Goal: Transaction & Acquisition: Obtain resource

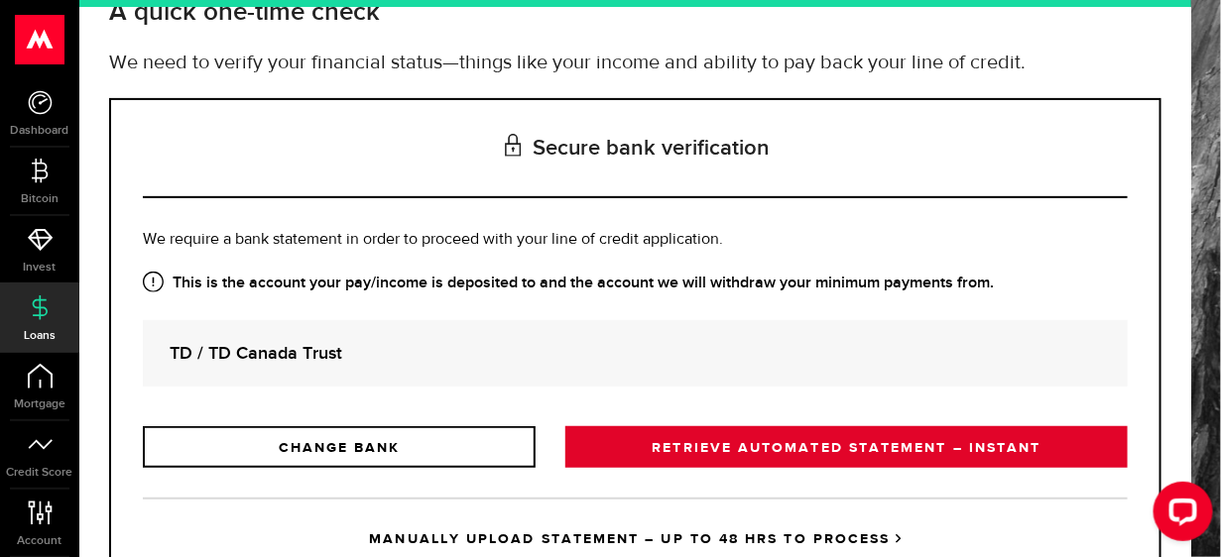
scroll to position [222, 0]
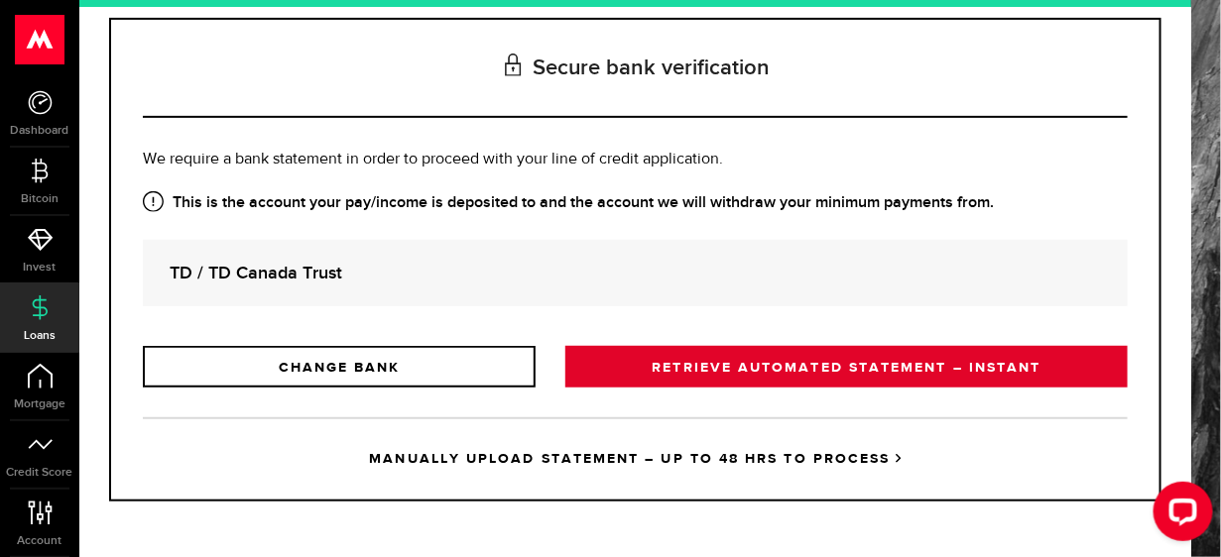
click at [783, 355] on link "RETRIEVE AUTOMATED STATEMENT – INSTANT" at bounding box center [846, 367] width 562 height 42
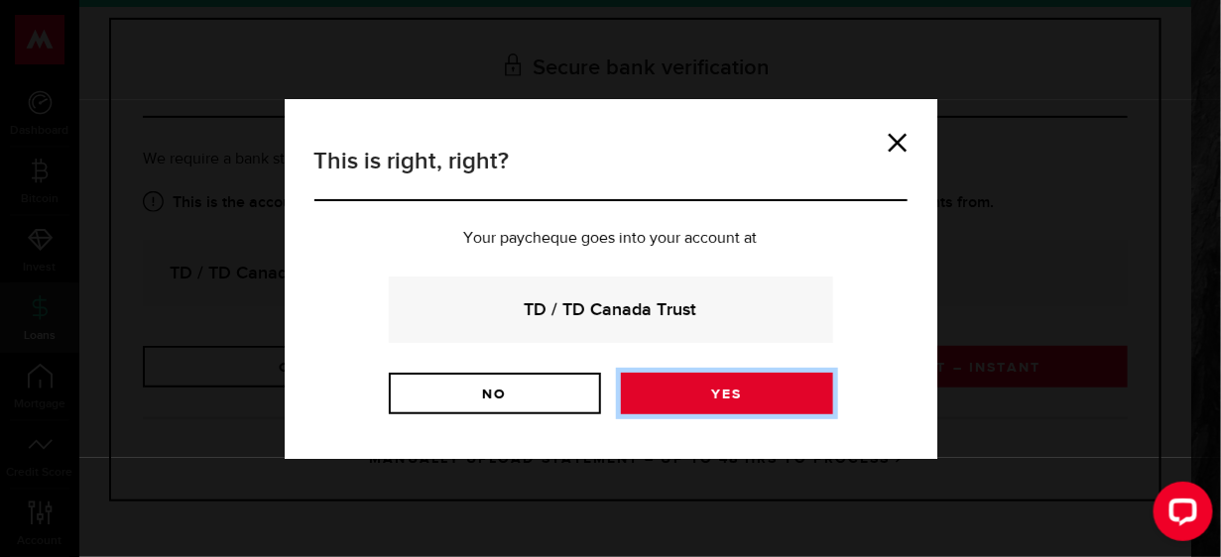
click at [665, 393] on link "Yes" at bounding box center [727, 394] width 212 height 42
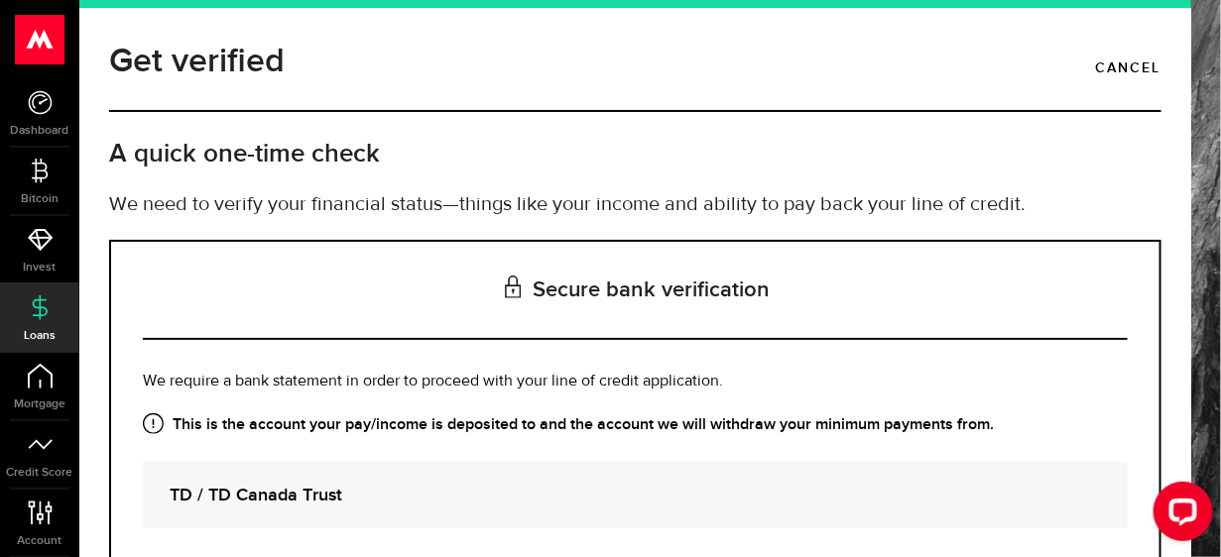
scroll to position [222, 0]
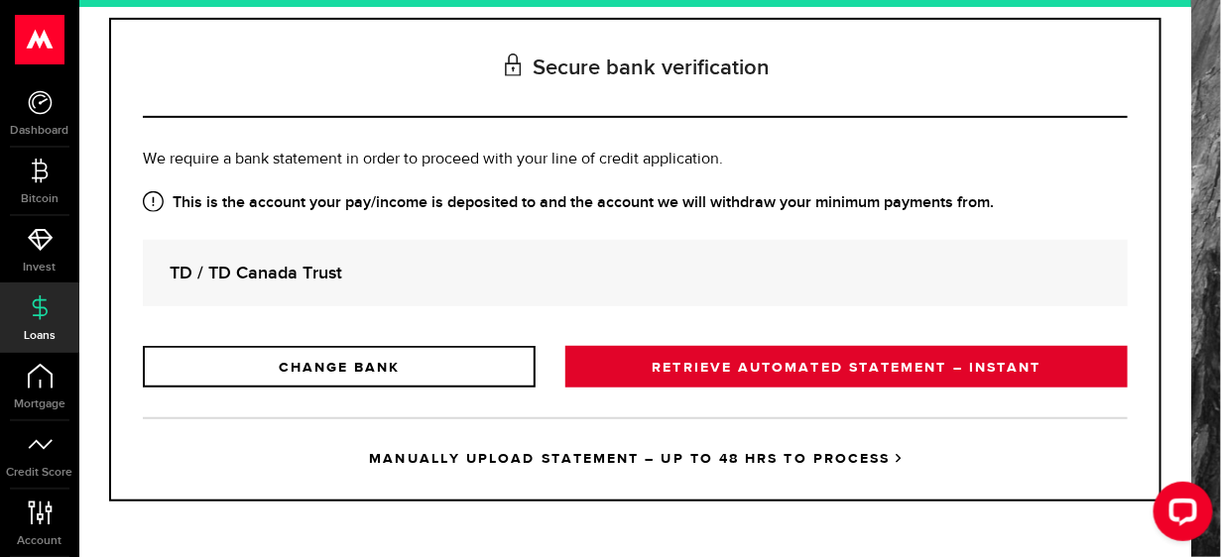
click at [763, 367] on link "RETRIEVE AUTOMATED STATEMENT – INSTANT" at bounding box center [846, 367] width 562 height 42
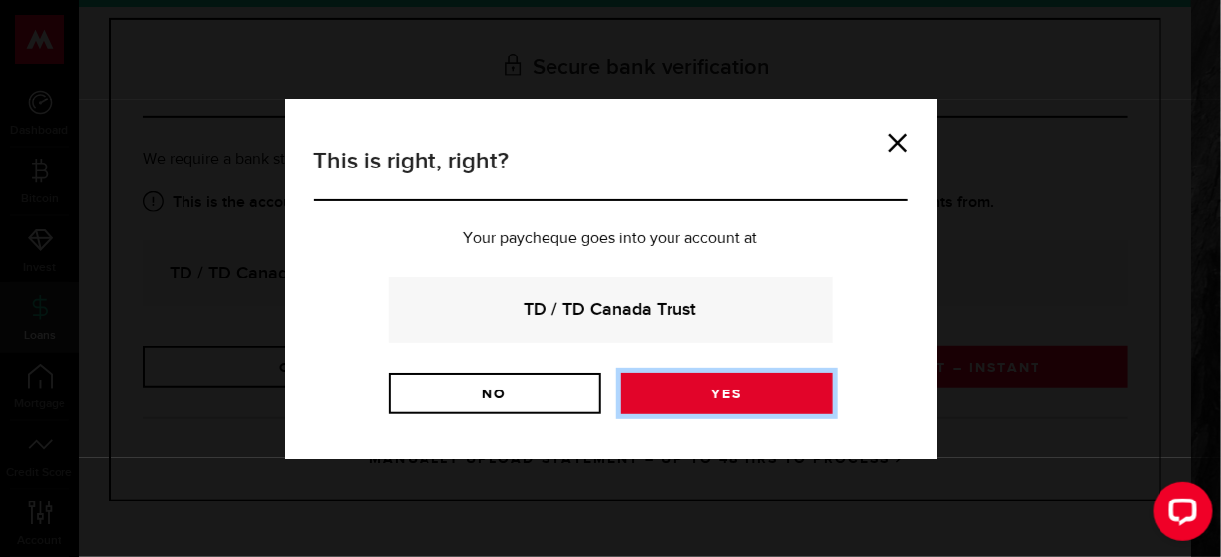
click at [677, 393] on link "Yes" at bounding box center [727, 394] width 212 height 42
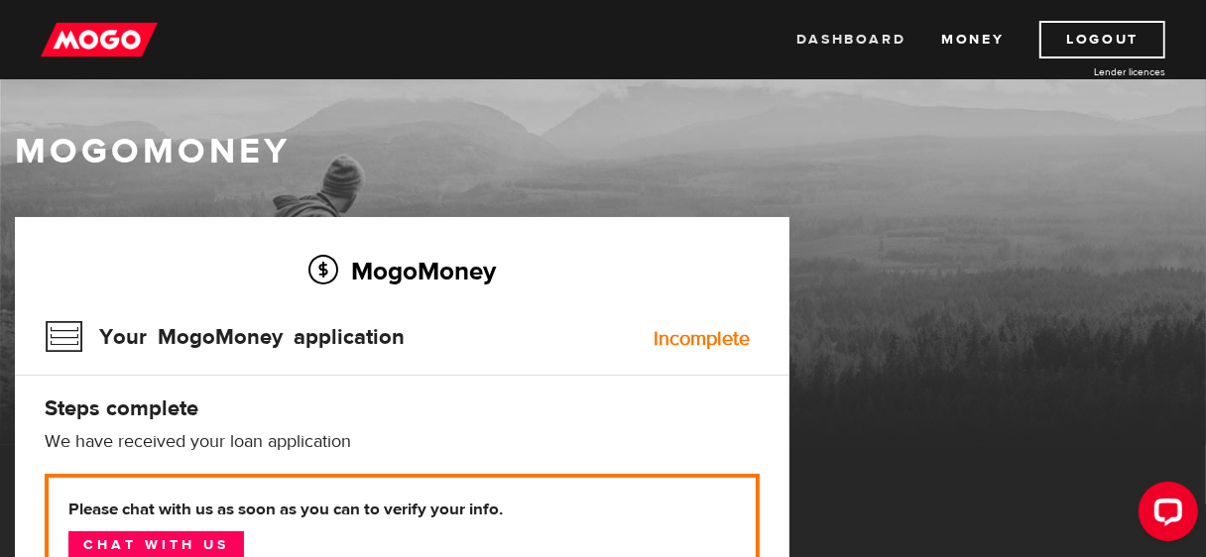
click at [839, 44] on link "Dashboard" at bounding box center [850, 40] width 109 height 38
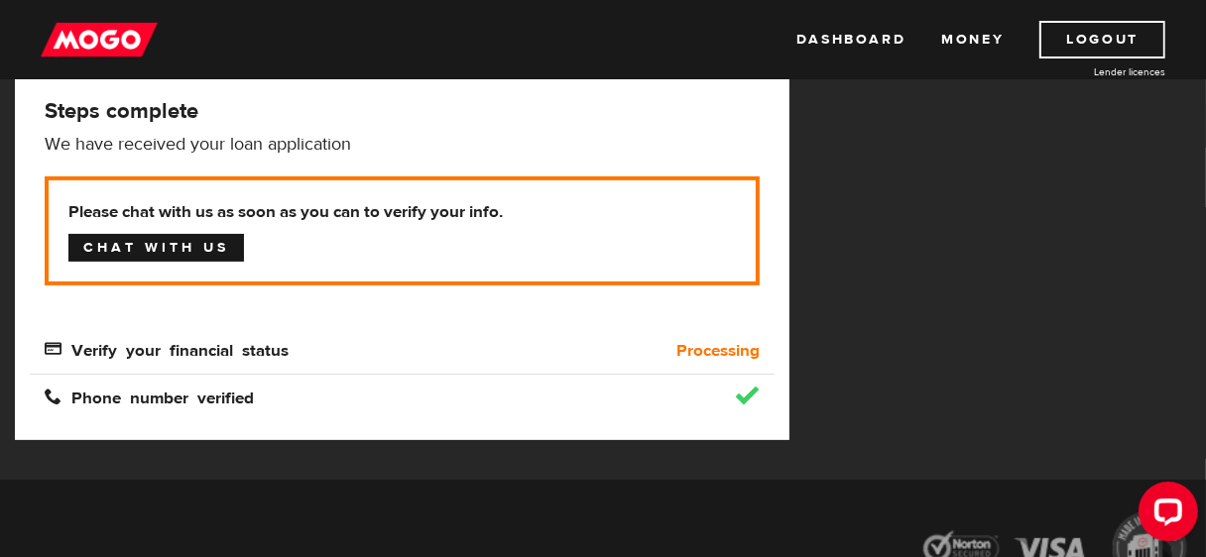
click at [177, 251] on link "Chat with us" at bounding box center [156, 248] width 176 height 28
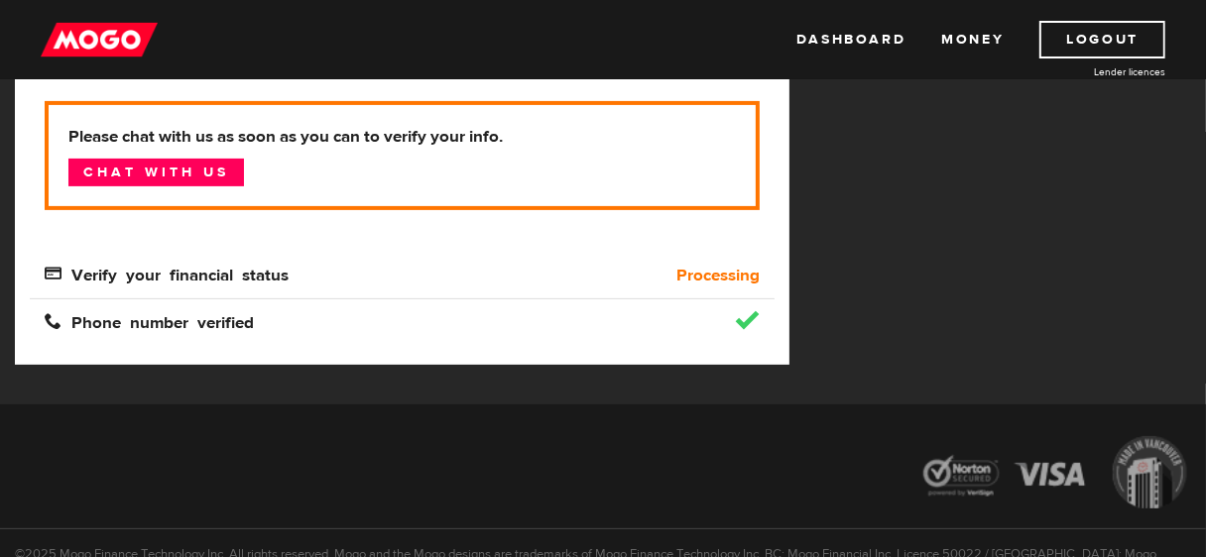
scroll to position [375, 0]
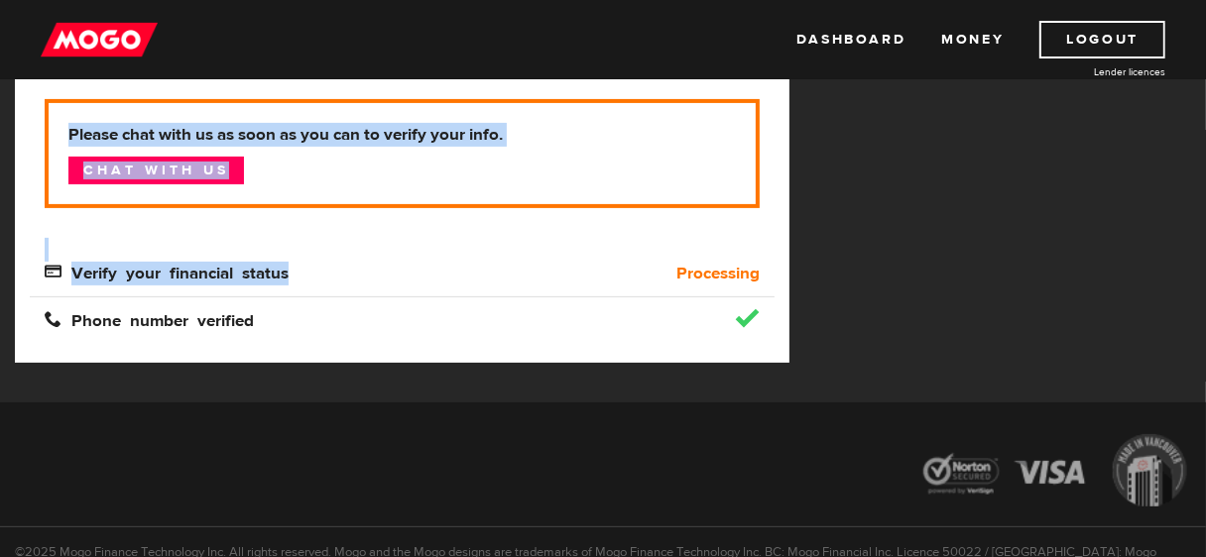
drag, startPoint x: 286, startPoint y: 267, endPoint x: 92, endPoint y: 249, distance: 194.2
click at [92, 249] on div "Please chat with us as soon as you can to verify your info. Chat with us Verify…" at bounding box center [402, 192] width 715 height 186
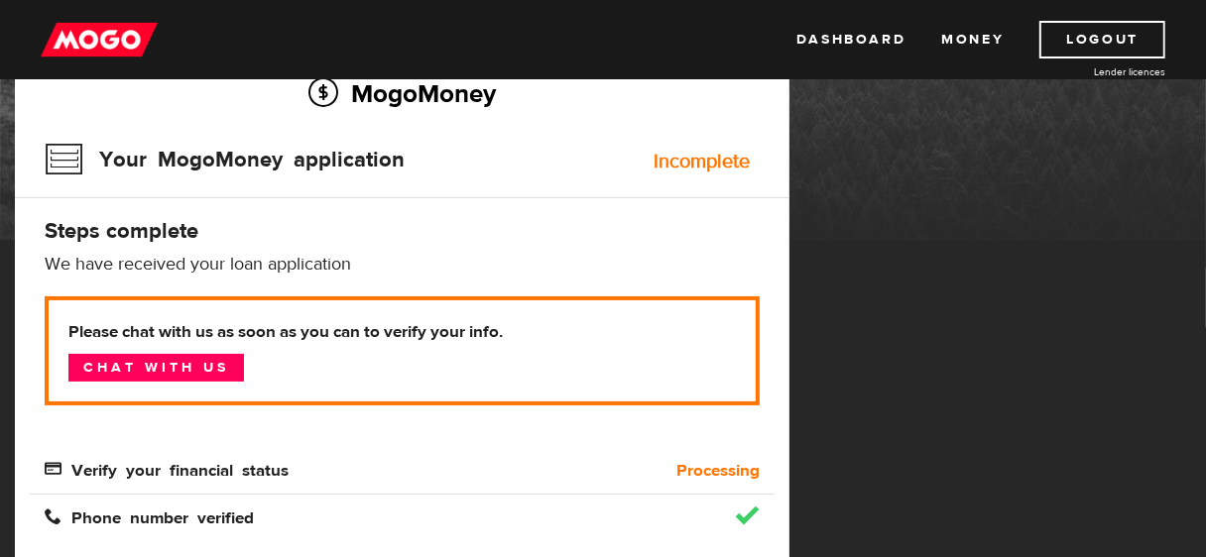
scroll to position [183, 0]
